Goal: Task Accomplishment & Management: Manage account settings

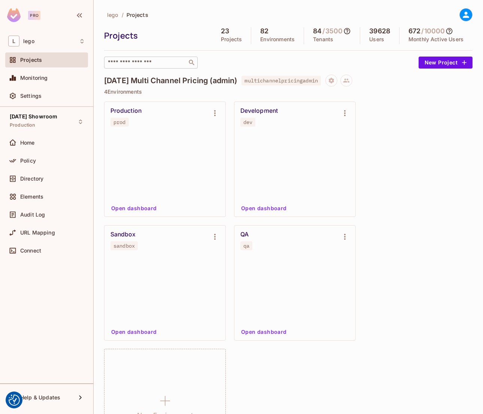
click at [143, 68] on div "​" at bounding box center [151, 63] width 94 height 12
type input "*"
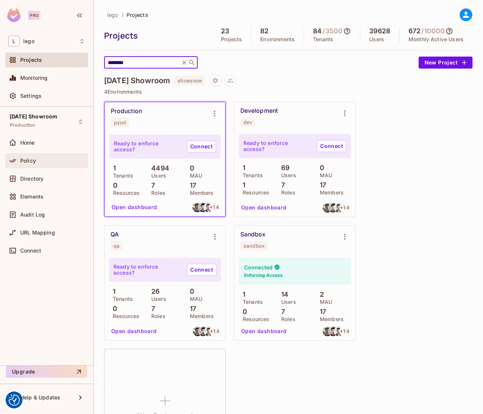
type input "********"
click at [33, 158] on span "Policy" at bounding box center [28, 161] width 16 height 6
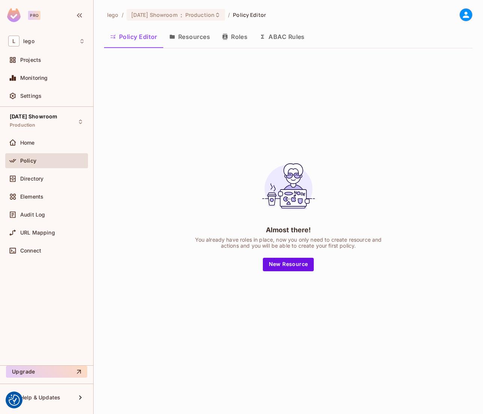
click at [228, 39] on icon "button" at bounding box center [225, 37] width 6 height 6
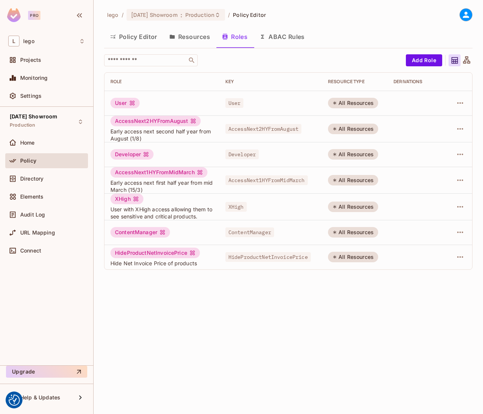
click at [254, 236] on span "ContentManager" at bounding box center [250, 232] width 49 height 10
click at [238, 208] on span "XHigh" at bounding box center [236, 207] width 21 height 10
copy span "XHigh"
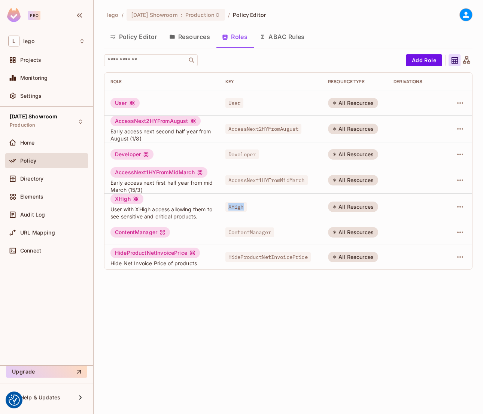
click at [257, 130] on span "AccessNext2HYFromAugust" at bounding box center [264, 129] width 76 height 10
copy span "AccessNext2HYFromAugust"
click at [245, 129] on span "AccessNext2HYFromAugust" at bounding box center [264, 129] width 76 height 10
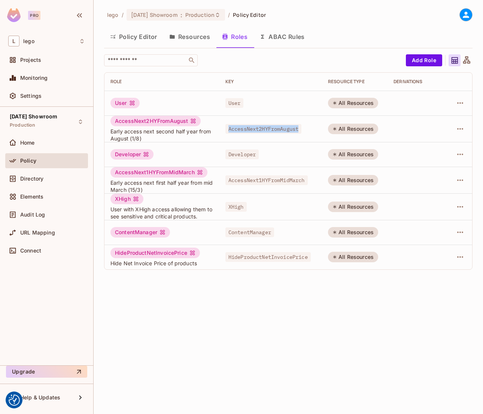
copy span "AccessNext2HYFromAugust"
click at [250, 183] on span "AccessNext1HYFromMidMarch" at bounding box center [267, 180] width 82 height 10
copy span "AccessNext1HYFromMidMarch"
click at [265, 178] on span "AccessNext1HYFromMidMarch" at bounding box center [267, 180] width 82 height 10
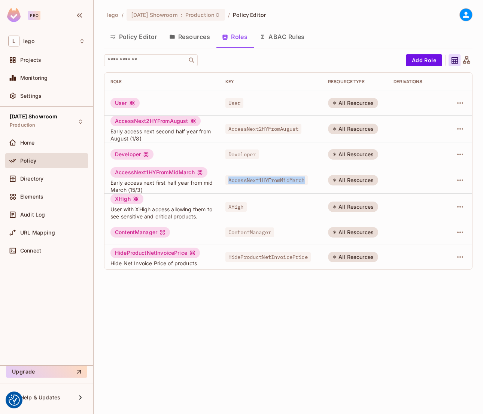
click at [265, 178] on span "AccessNext1HYFromMidMarch" at bounding box center [267, 180] width 82 height 10
copy span "AccessNext1HYFromMidMarch"
click at [238, 154] on span "Developer" at bounding box center [242, 155] width 33 height 10
click at [259, 177] on span "AccessNext1HYFromMidMarch" at bounding box center [267, 180] width 82 height 10
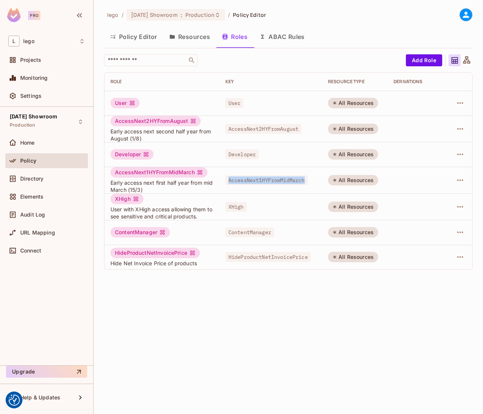
click at [259, 177] on span "AccessNext1HYFromMidMarch" at bounding box center [267, 180] width 82 height 10
